Goal: Find specific page/section: Find specific page/section

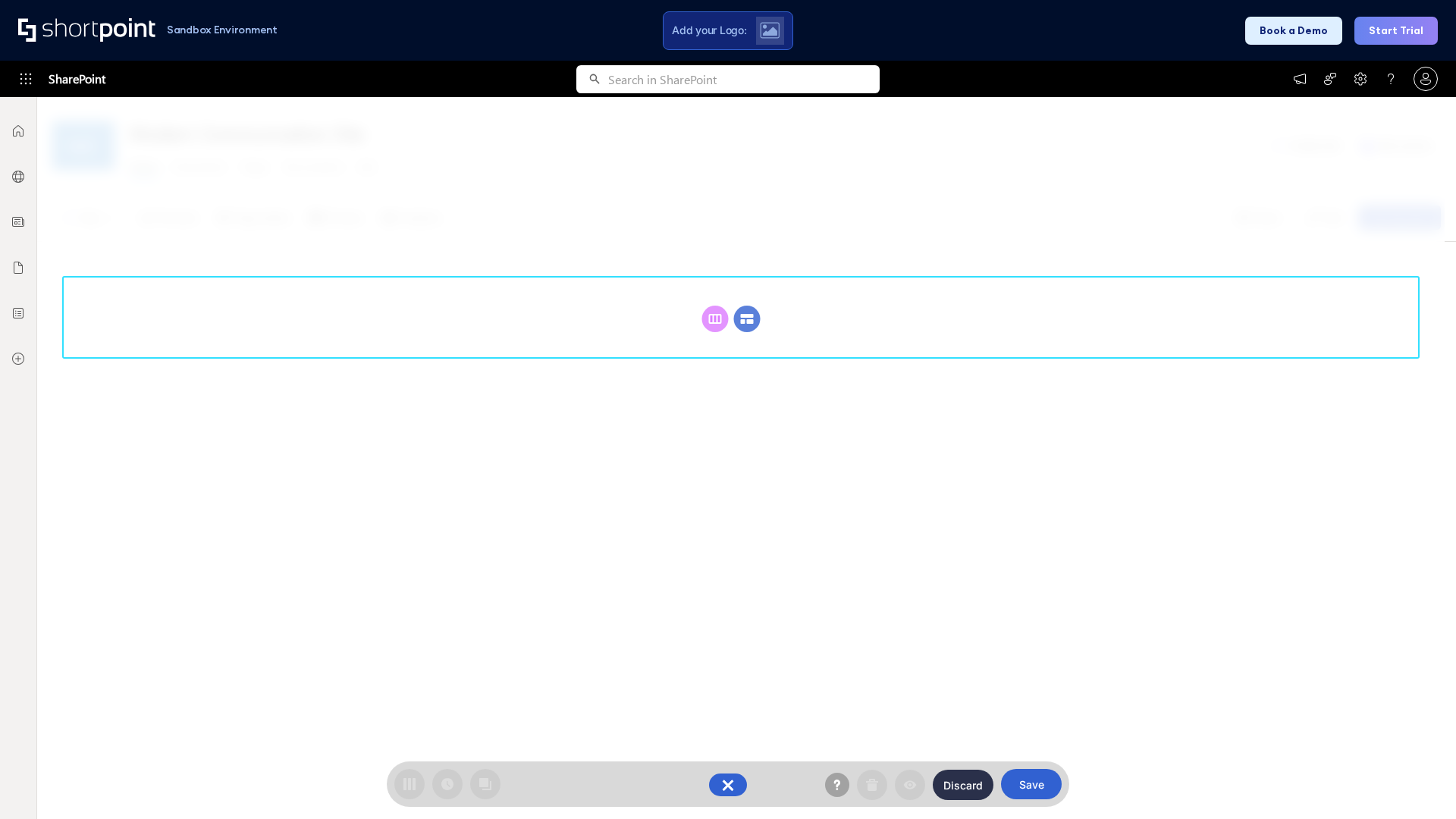
scroll to position [209, 0]
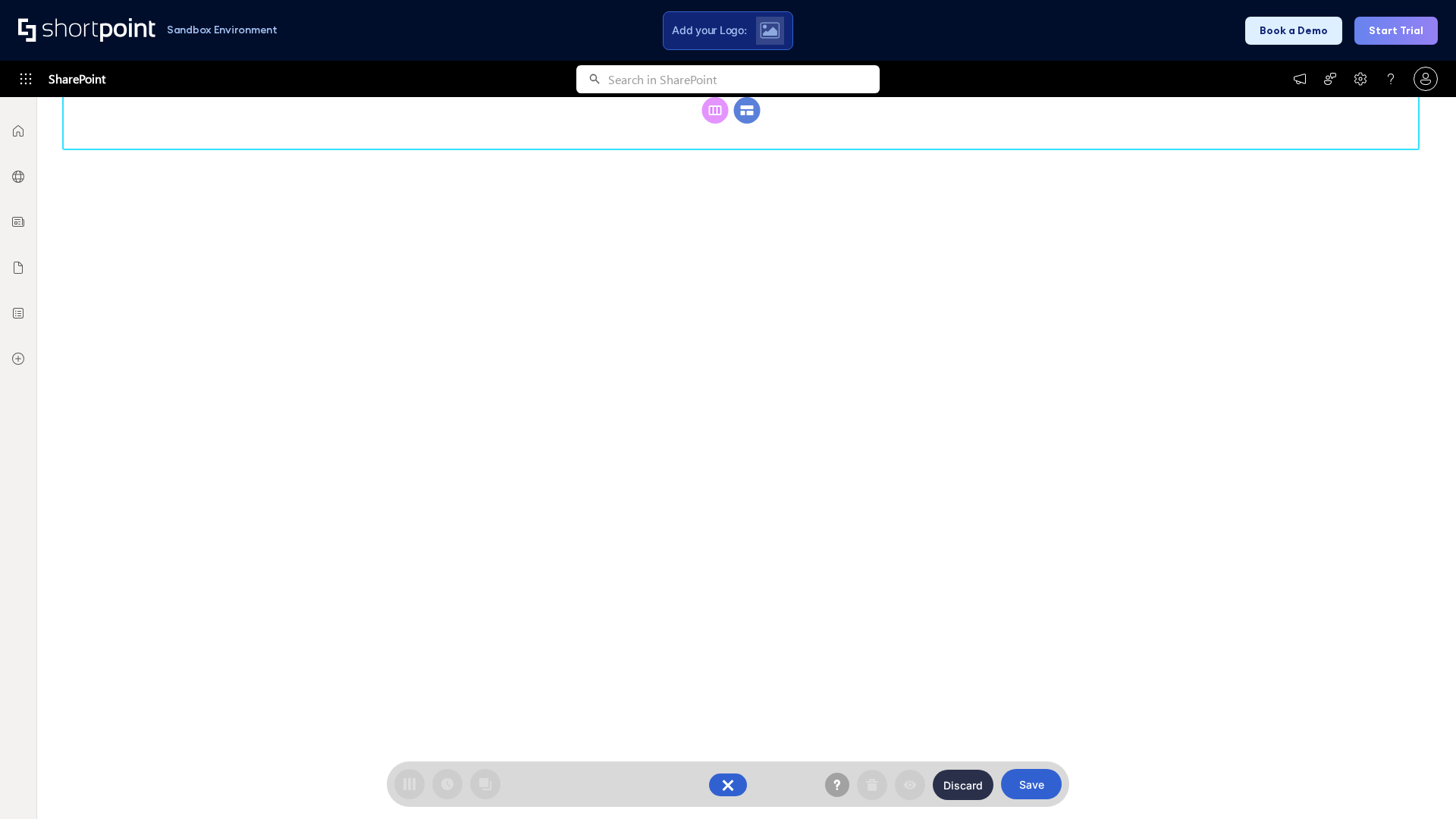
click at [747, 123] on circle at bounding box center [747, 110] width 27 height 27
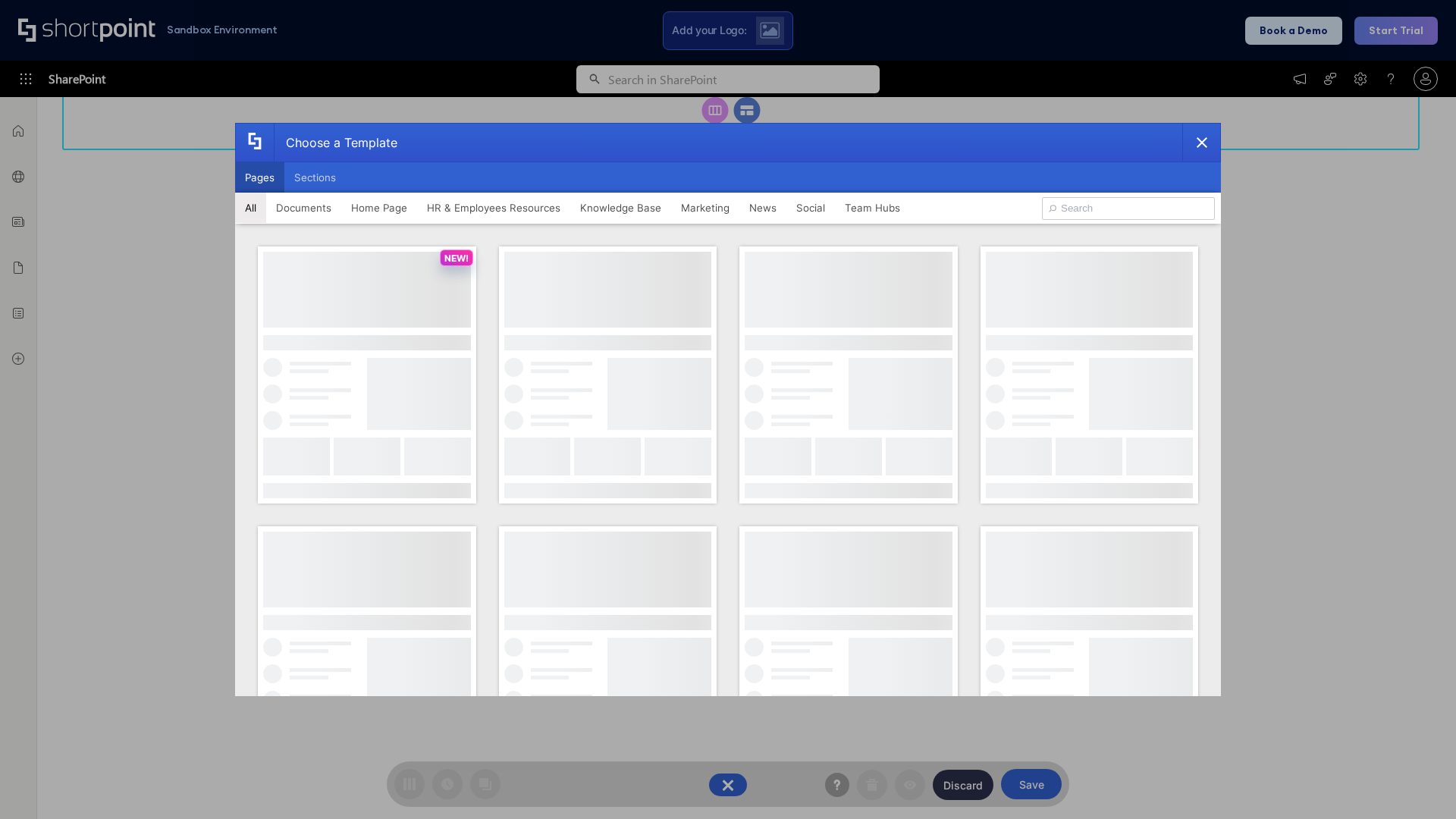
scroll to position [0, 0]
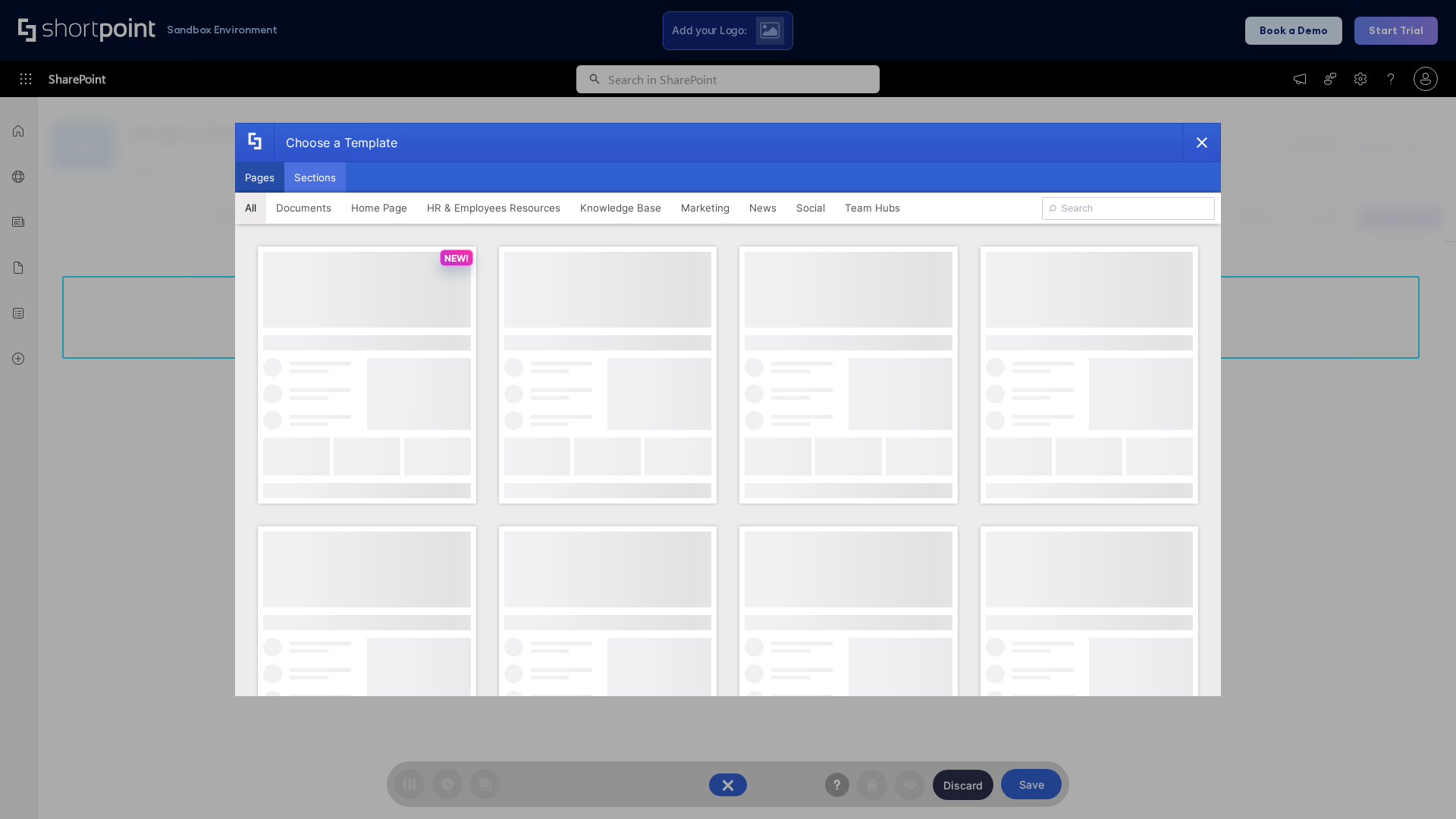
click at [314, 177] on button "Sections" at bounding box center [315, 177] width 62 height 30
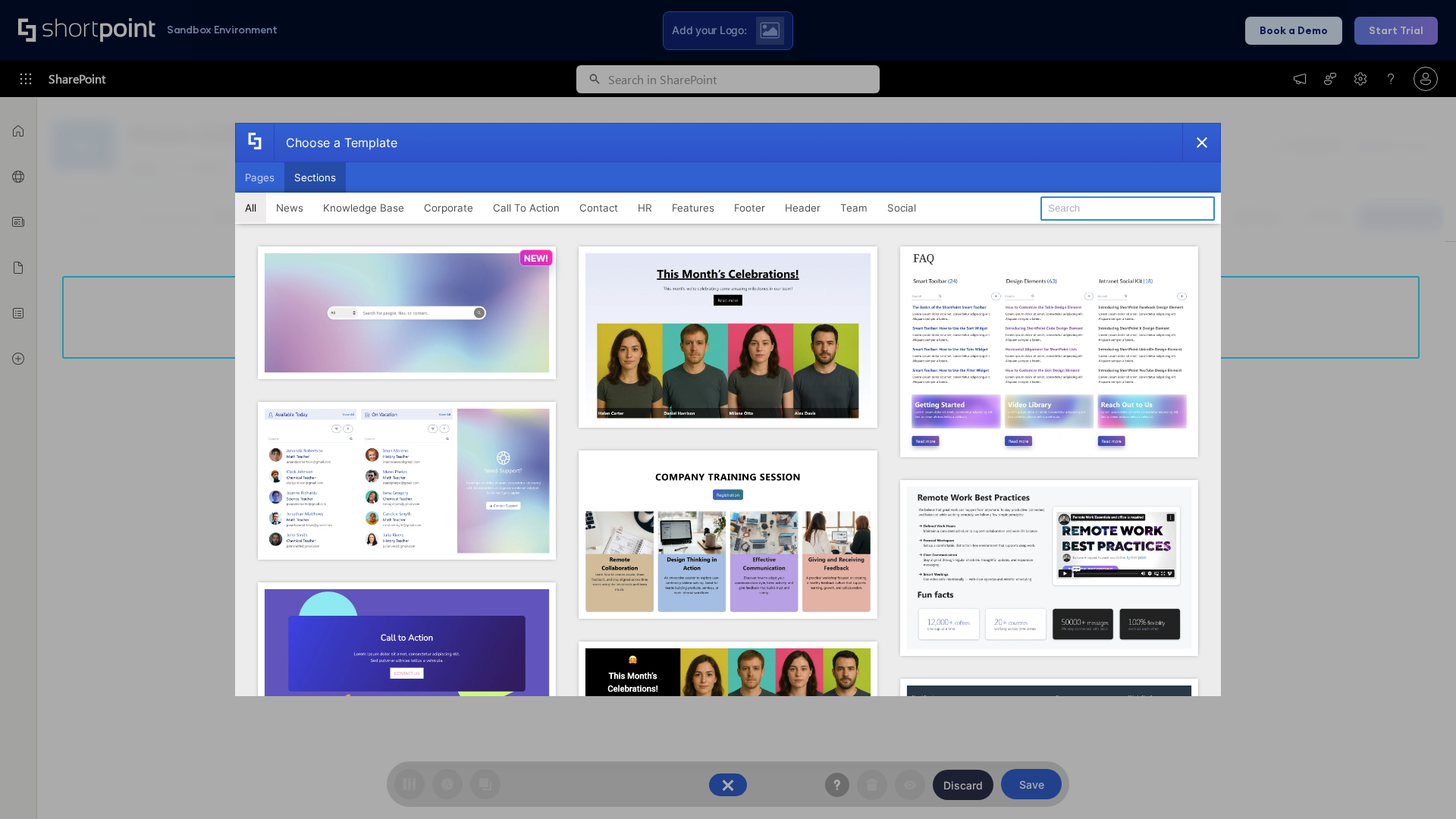
type input "Company Policy"
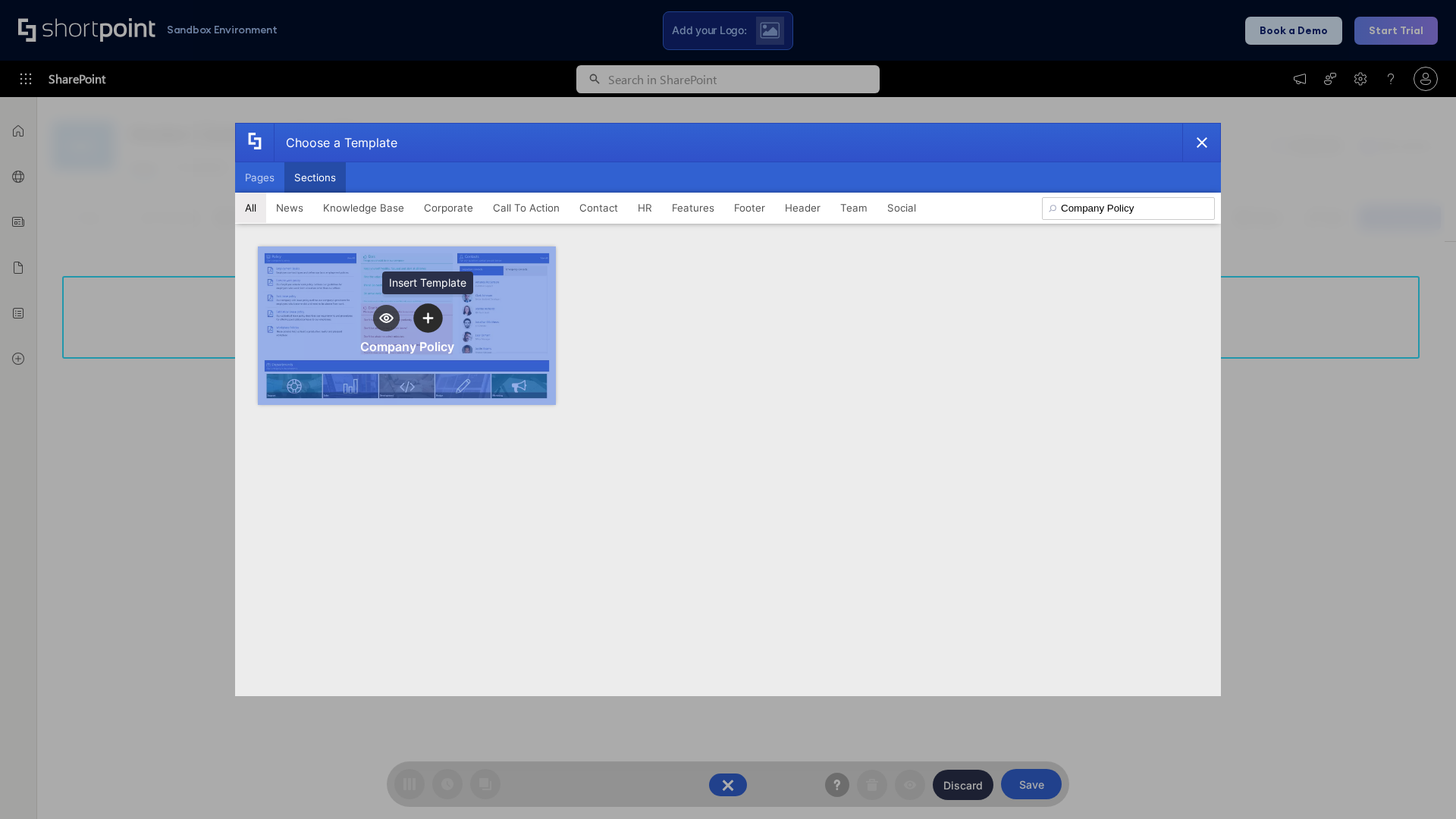
click at [428, 317] on icon "template selector" at bounding box center [427, 317] width 11 height 11
